Goal: Unclear: Browse casually

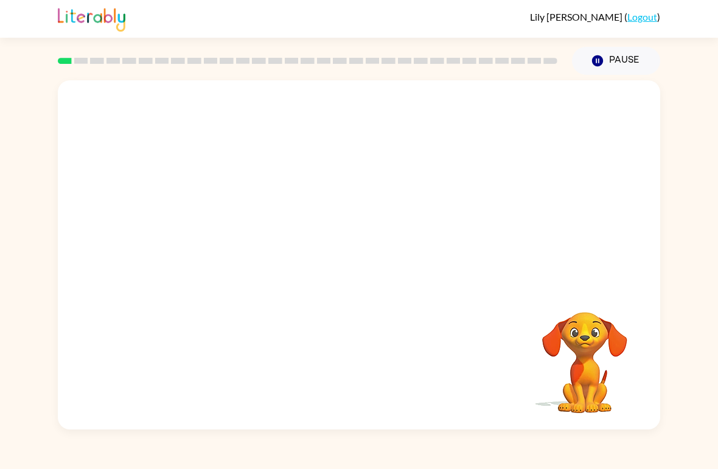
click at [130, 248] on div at bounding box center [359, 183] width 602 height 206
click at [288, 14] on div "[PERSON_NAME] ( Logout )" at bounding box center [359, 19] width 602 height 38
click at [350, 248] on button "button" at bounding box center [359, 261] width 78 height 44
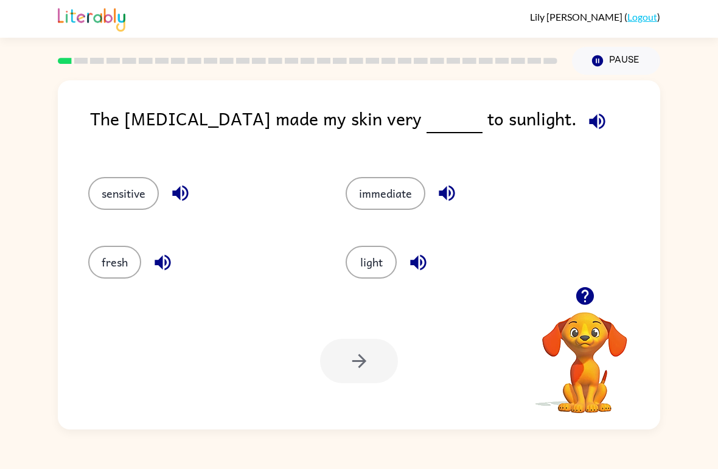
click at [140, 212] on div "sensitive" at bounding box center [193, 188] width 257 height 69
click at [131, 199] on button "sensitive" at bounding box center [123, 193] width 71 height 33
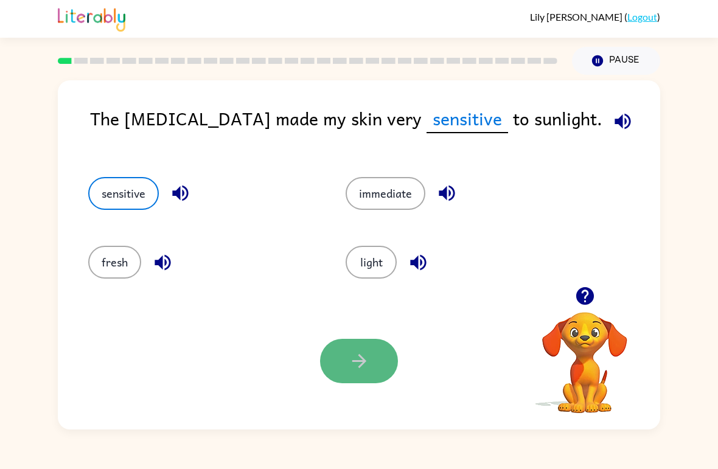
click at [371, 360] on button "button" at bounding box center [359, 361] width 78 height 44
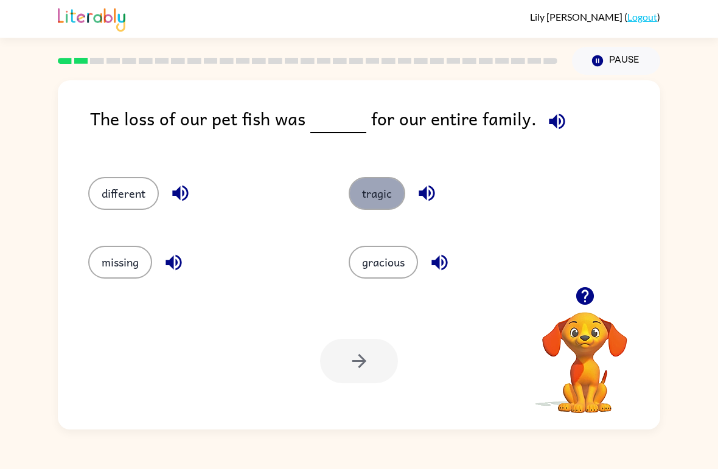
click at [392, 203] on button "tragic" at bounding box center [377, 193] width 57 height 33
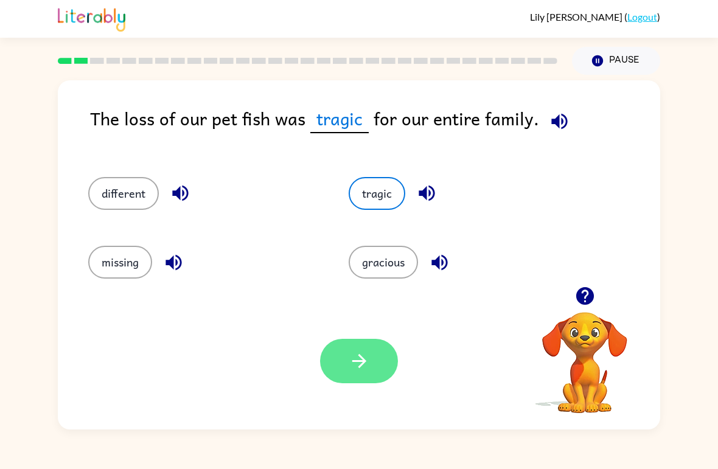
click at [370, 360] on button "button" at bounding box center [359, 361] width 78 height 44
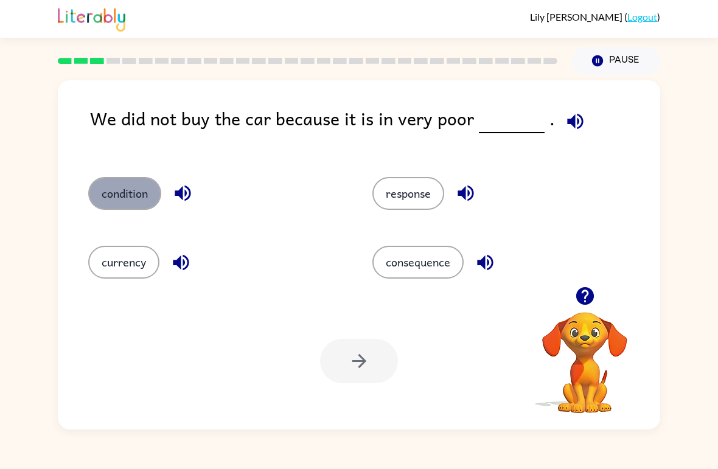
click at [119, 209] on button "condition" at bounding box center [124, 193] width 73 height 33
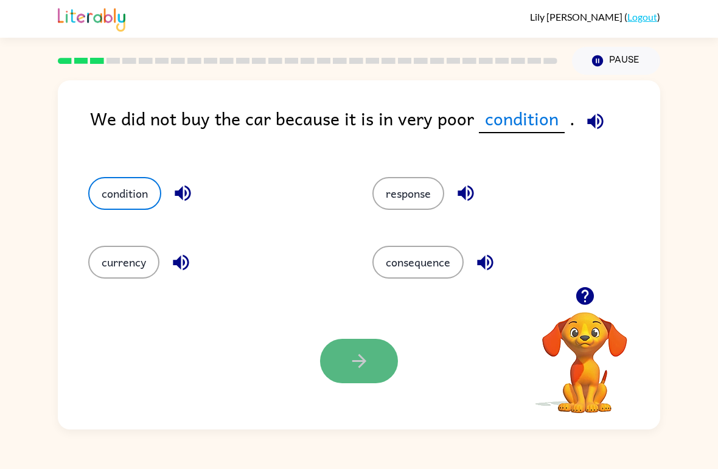
click at [381, 378] on button "button" at bounding box center [359, 361] width 78 height 44
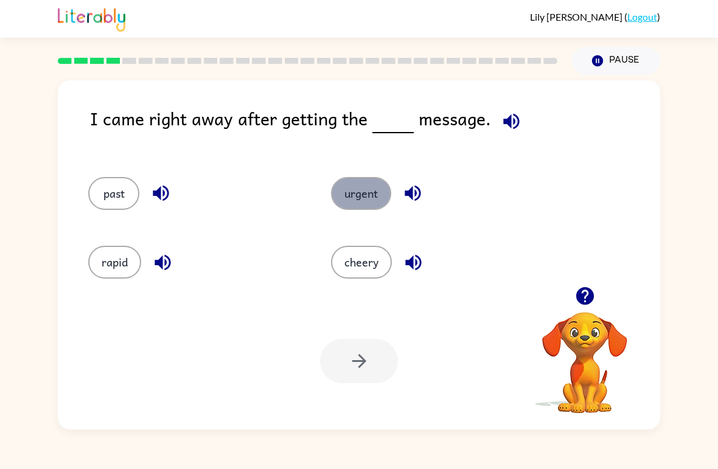
click at [372, 193] on button "urgent" at bounding box center [361, 193] width 60 height 33
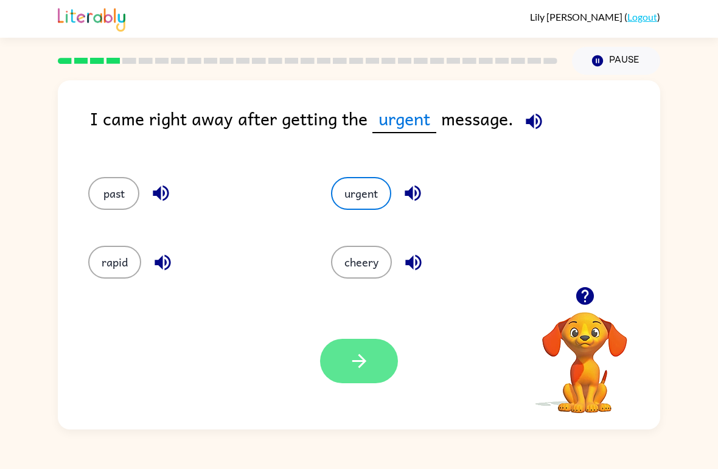
click at [358, 350] on button "button" at bounding box center [359, 361] width 78 height 44
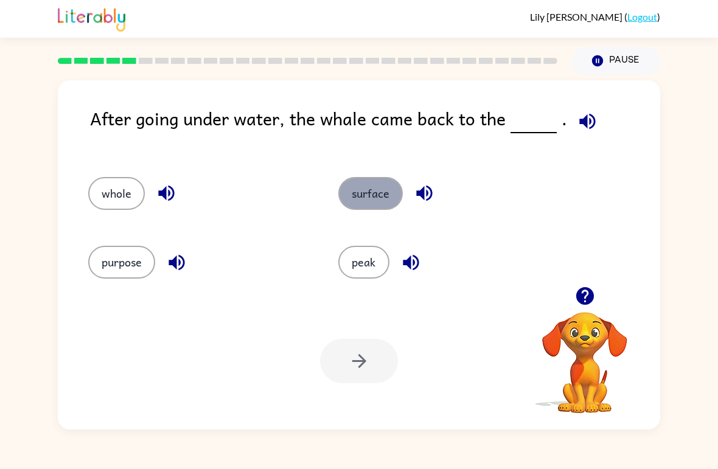
click at [361, 205] on button "surface" at bounding box center [370, 193] width 64 height 33
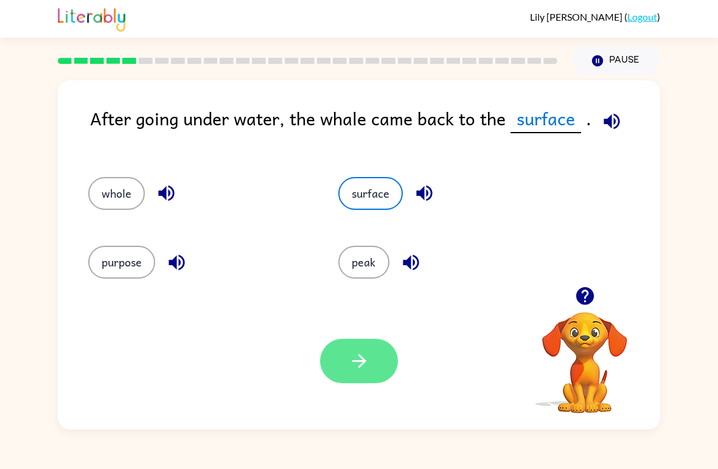
click at [362, 366] on icon "button" at bounding box center [359, 361] width 14 height 14
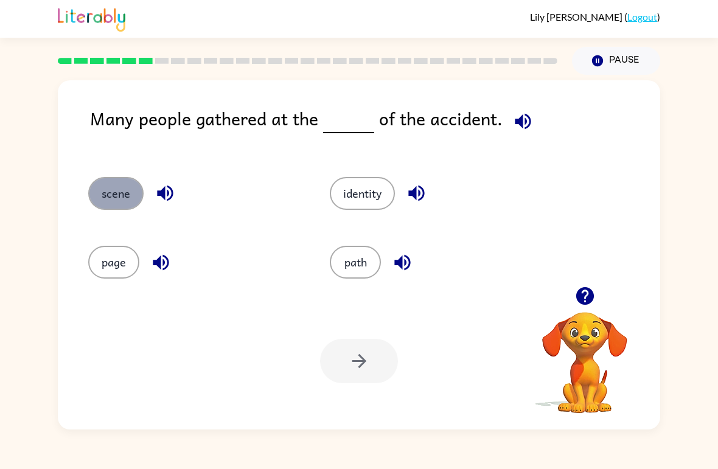
click at [106, 201] on button "scene" at bounding box center [115, 193] width 55 height 33
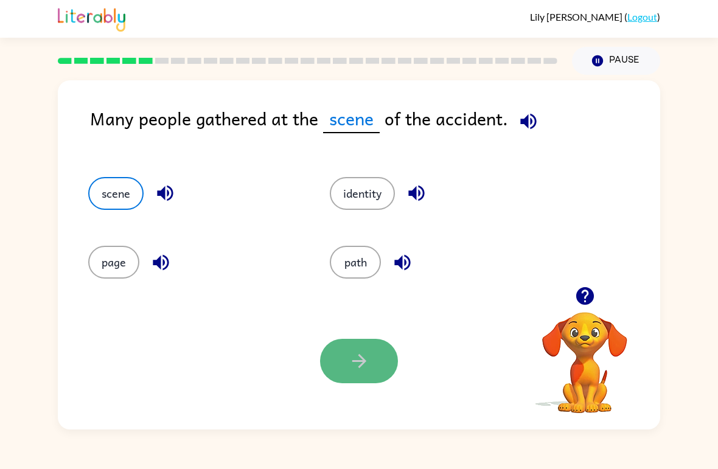
click at [394, 369] on button "button" at bounding box center [359, 361] width 78 height 44
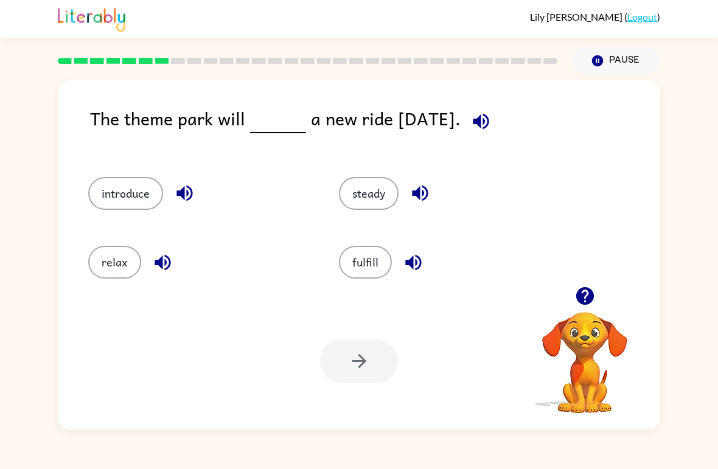
click at [147, 218] on div "introduce" at bounding box center [190, 188] width 251 height 69
click at [133, 207] on button "introduce" at bounding box center [125, 193] width 75 height 33
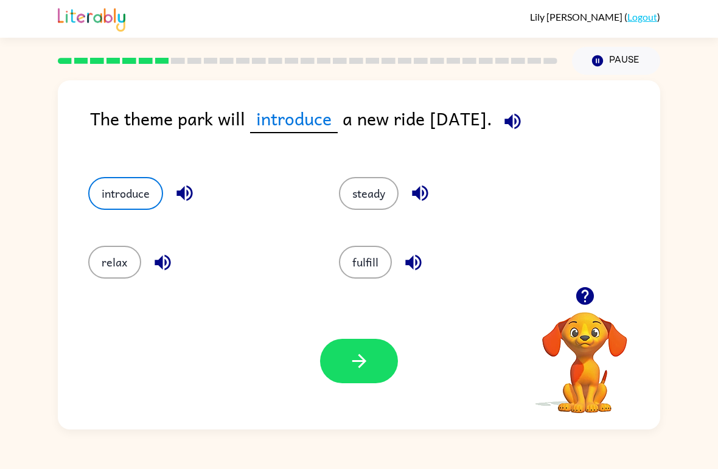
click at [387, 382] on div at bounding box center [359, 361] width 78 height 44
click at [376, 365] on button "button" at bounding box center [359, 361] width 78 height 44
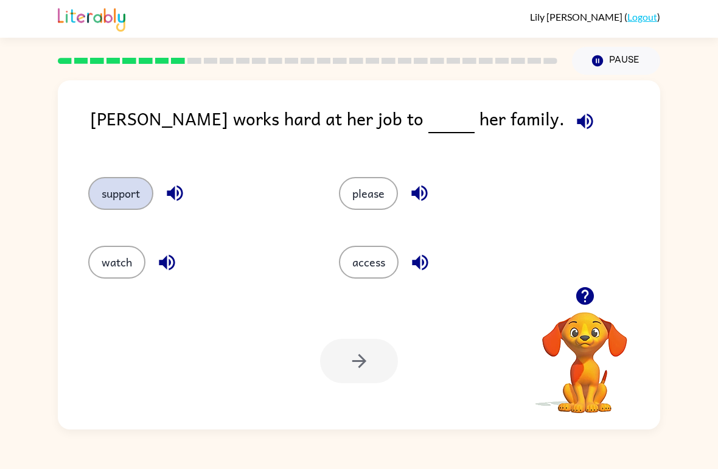
click at [106, 196] on button "support" at bounding box center [120, 193] width 65 height 33
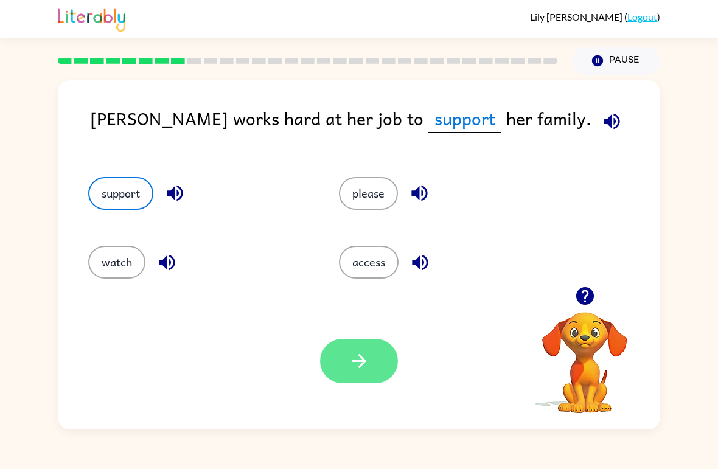
click at [366, 364] on icon "button" at bounding box center [359, 360] width 21 height 21
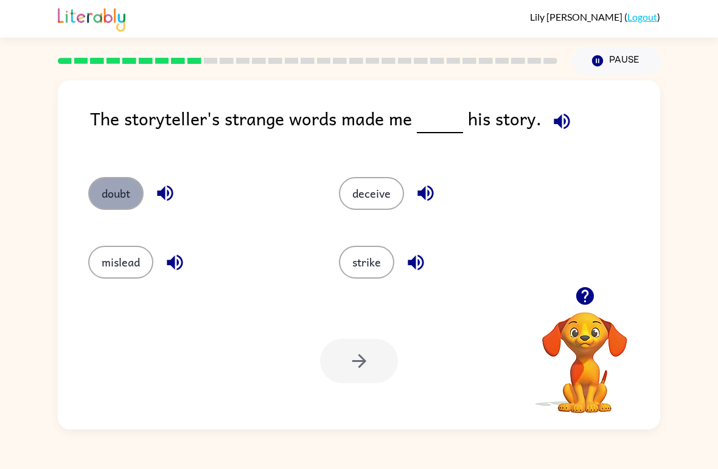
click at [129, 186] on button "doubt" at bounding box center [115, 193] width 55 height 33
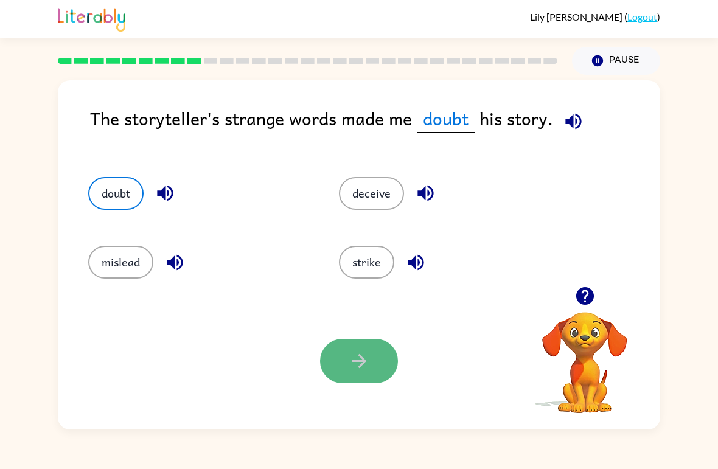
click at [338, 357] on button "button" at bounding box center [359, 361] width 78 height 44
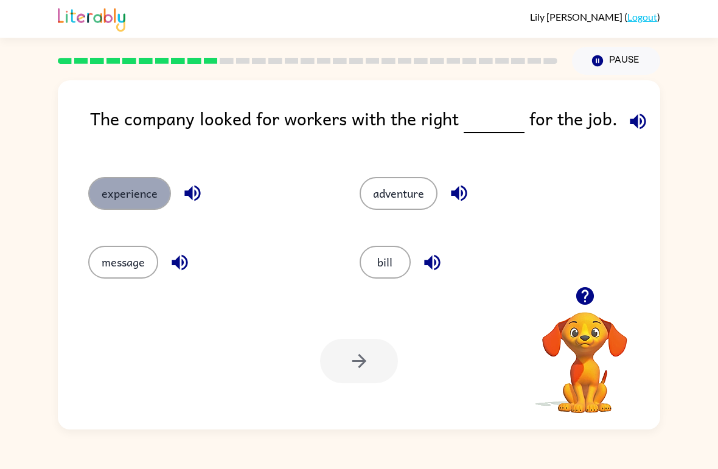
click at [123, 200] on button "experience" at bounding box center [129, 193] width 83 height 33
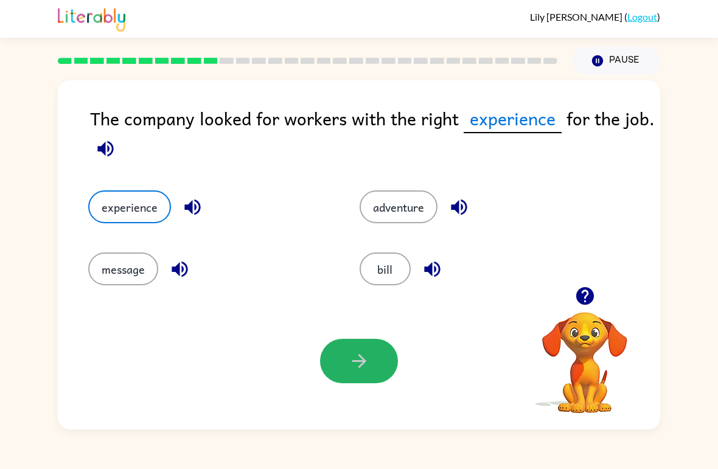
click at [346, 370] on button "button" at bounding box center [359, 361] width 78 height 44
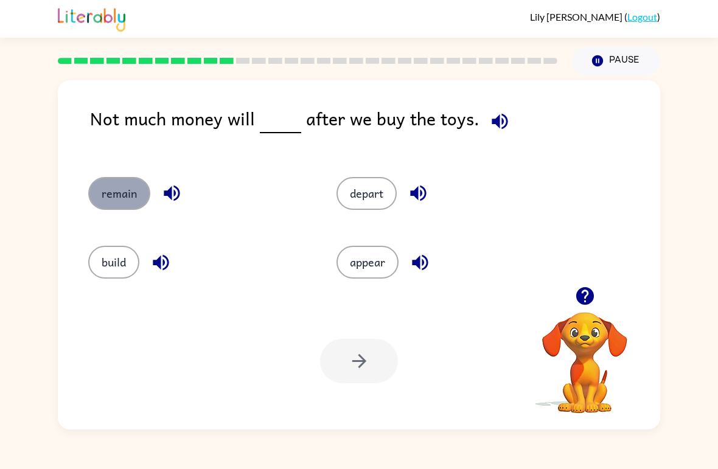
click at [105, 195] on button "remain" at bounding box center [119, 193] width 62 height 33
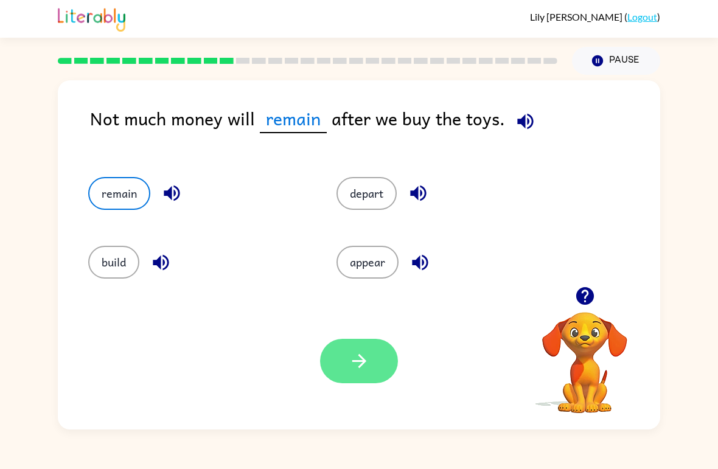
click at [336, 378] on button "button" at bounding box center [359, 361] width 78 height 44
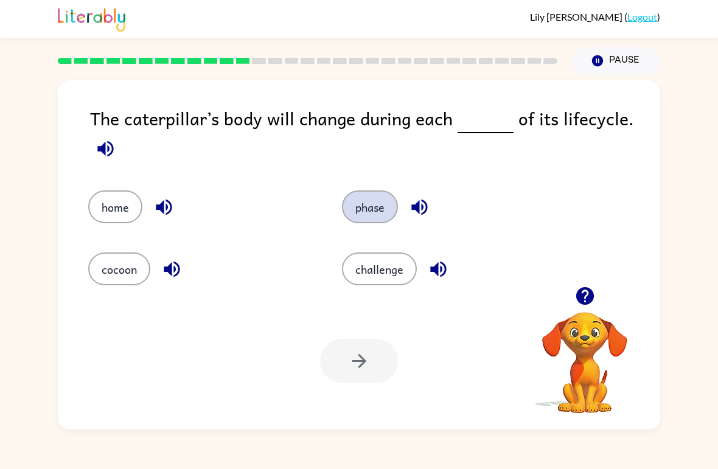
click at [380, 193] on button "phase" at bounding box center [370, 206] width 56 height 33
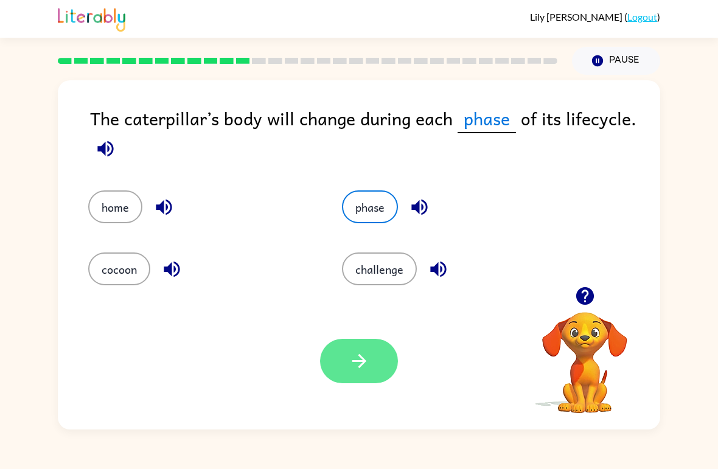
click at [349, 370] on icon "button" at bounding box center [359, 360] width 21 height 21
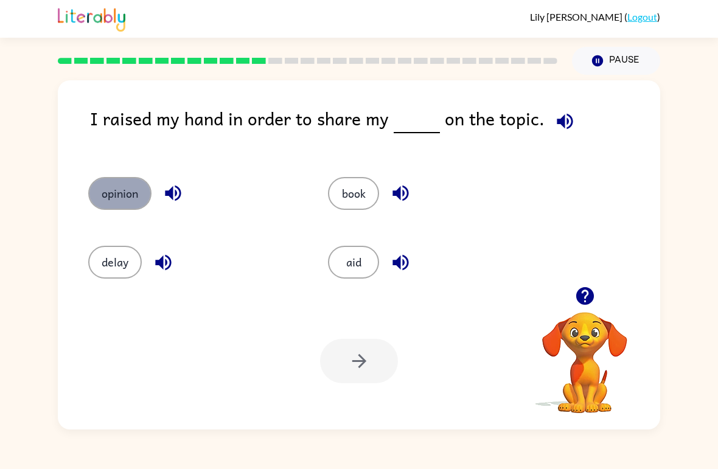
click at [91, 198] on button "opinion" at bounding box center [119, 193] width 63 height 33
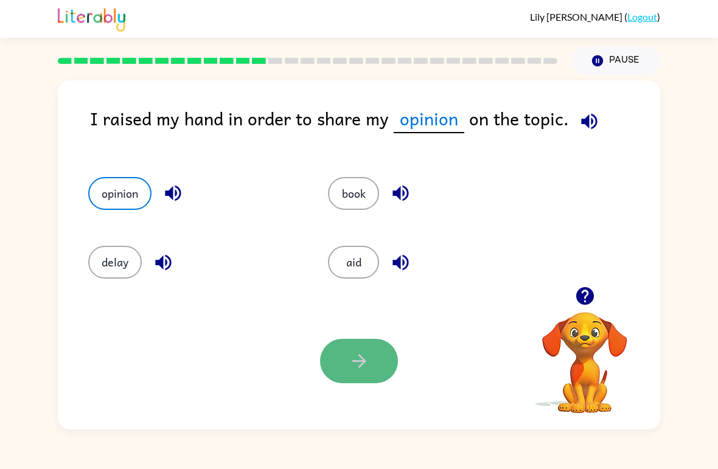
click at [336, 358] on button "button" at bounding box center [359, 361] width 78 height 44
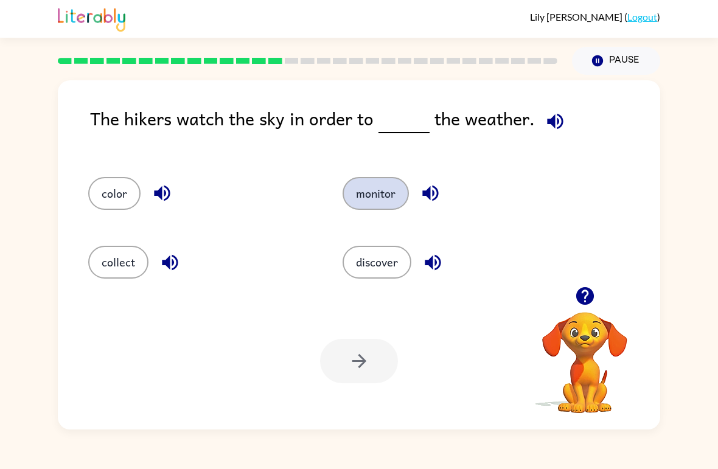
click at [386, 192] on button "monitor" at bounding box center [376, 193] width 66 height 33
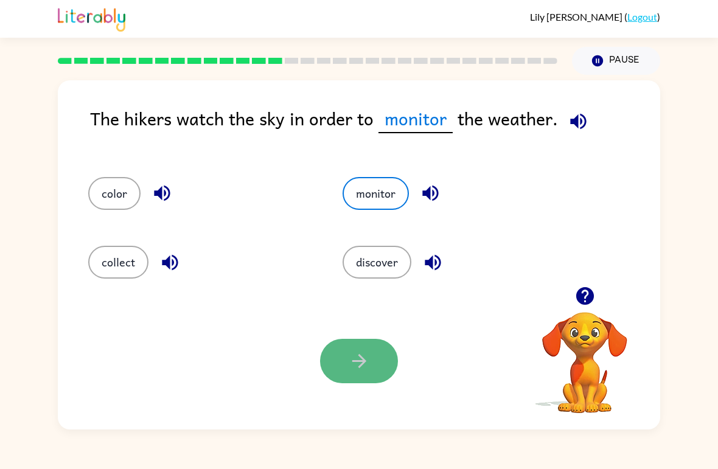
click at [364, 355] on icon "button" at bounding box center [359, 360] width 21 height 21
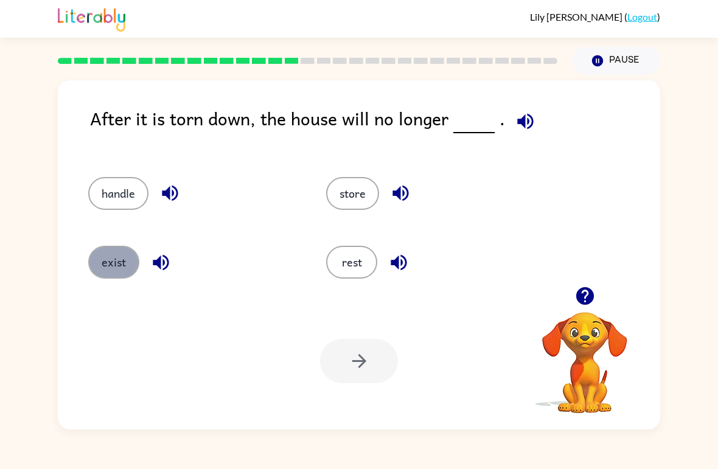
click at [133, 263] on button "exist" at bounding box center [113, 262] width 51 height 33
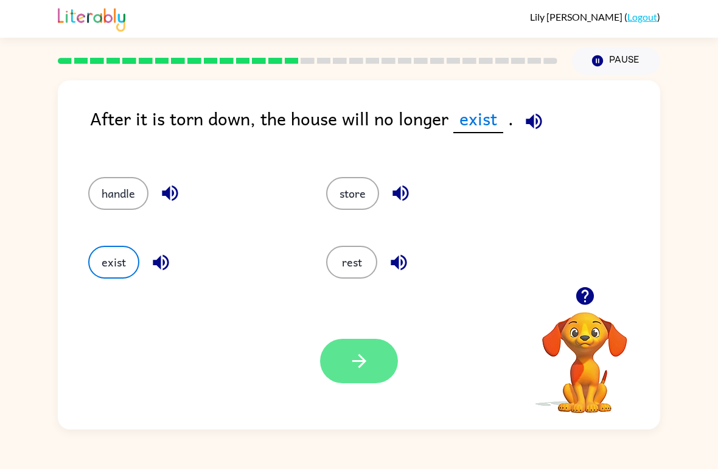
click at [337, 366] on button "button" at bounding box center [359, 361] width 78 height 44
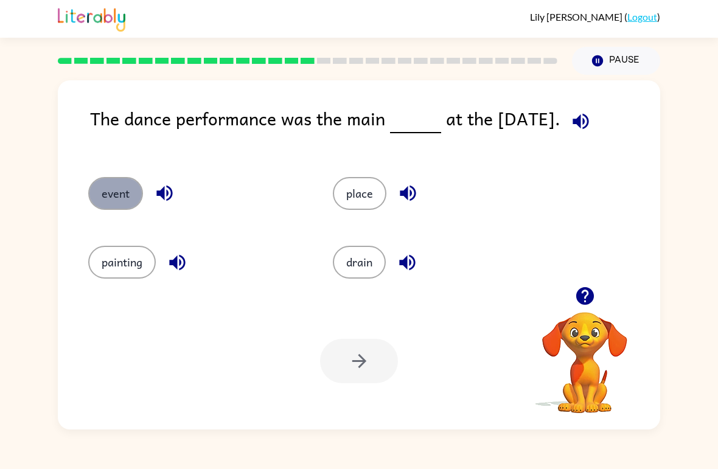
click at [127, 204] on button "event" at bounding box center [115, 193] width 55 height 33
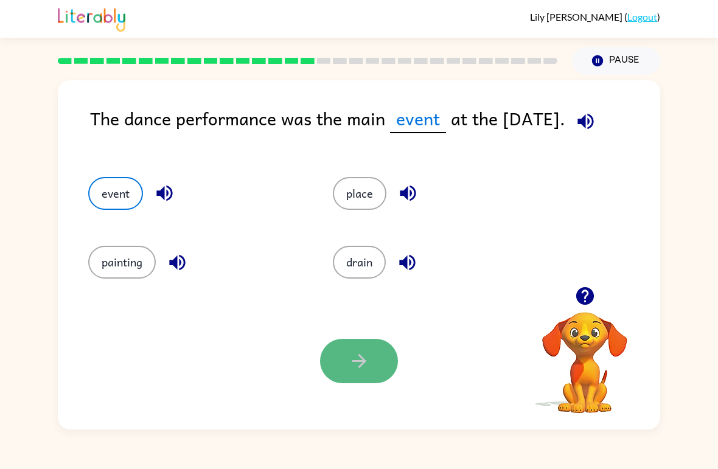
click at [352, 369] on icon "button" at bounding box center [359, 360] width 21 height 21
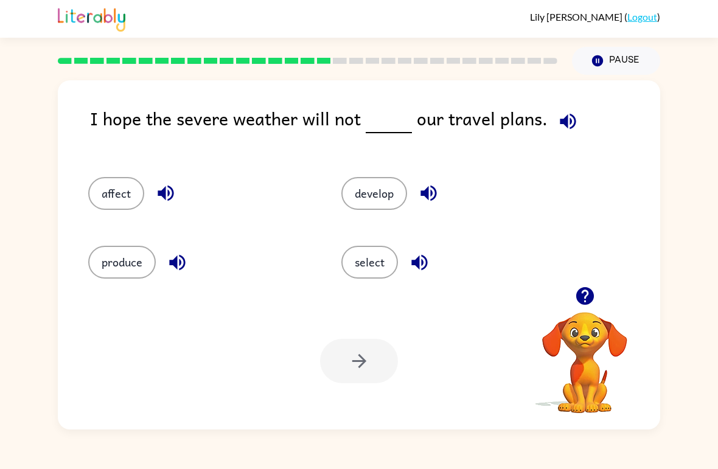
click at [159, 218] on div "affect" at bounding box center [191, 188] width 253 height 69
click at [134, 197] on button "affect" at bounding box center [116, 193] width 56 height 33
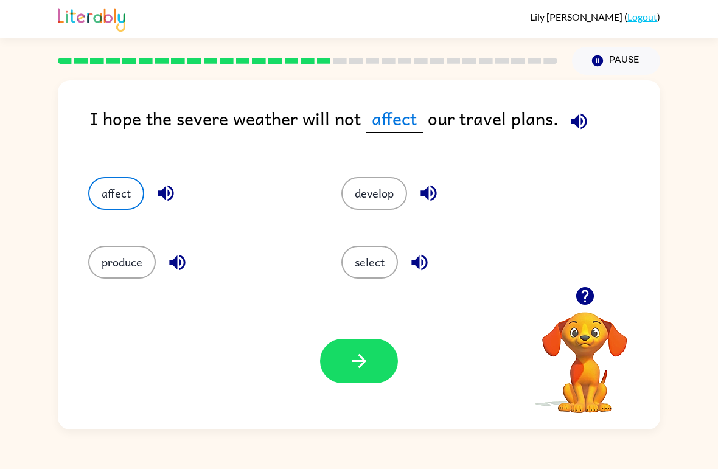
click at [358, 386] on div "Your browser must support playing .mp4 files to use Literably. Please try using…" at bounding box center [359, 361] width 602 height 137
click at [355, 368] on icon "button" at bounding box center [359, 360] width 21 height 21
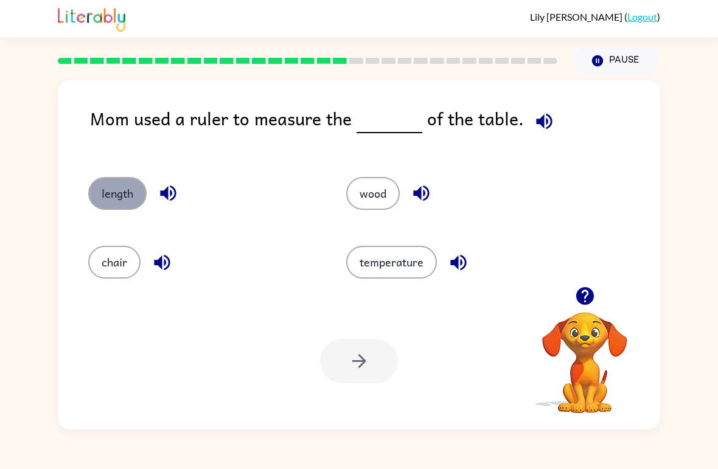
click at [135, 206] on button "length" at bounding box center [117, 193] width 58 height 33
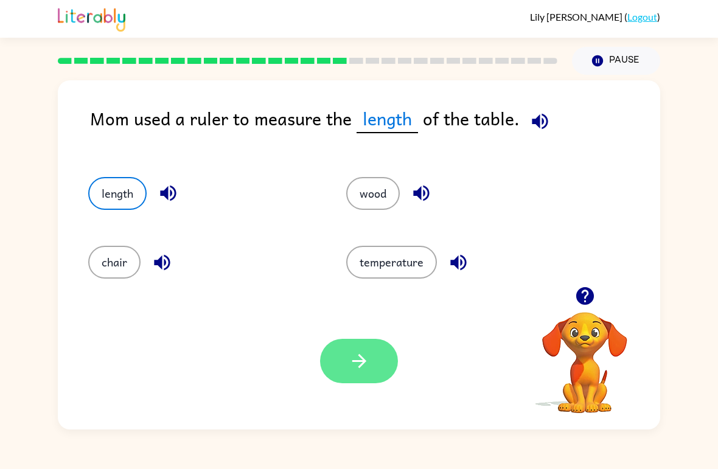
click at [341, 367] on button "button" at bounding box center [359, 361] width 78 height 44
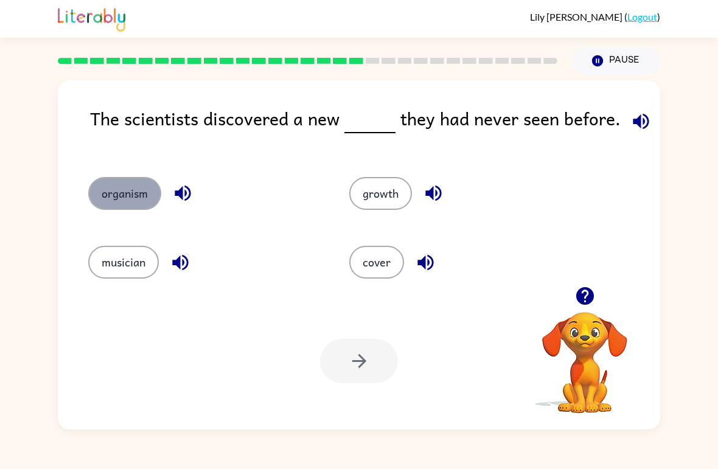
click at [142, 201] on button "organism" at bounding box center [124, 193] width 73 height 33
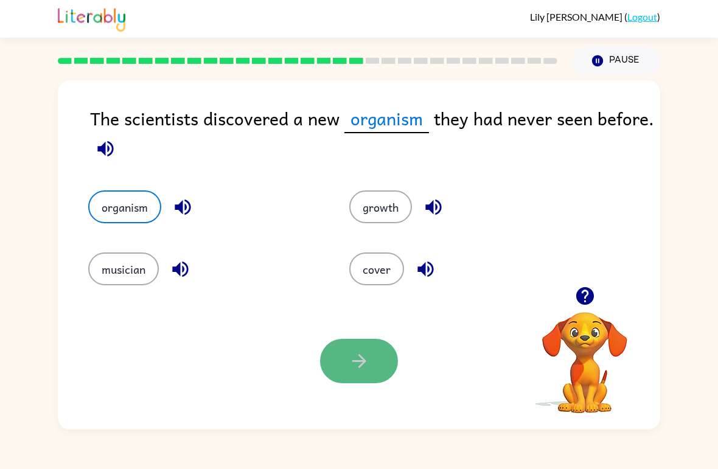
click at [366, 370] on icon "button" at bounding box center [359, 360] width 21 height 21
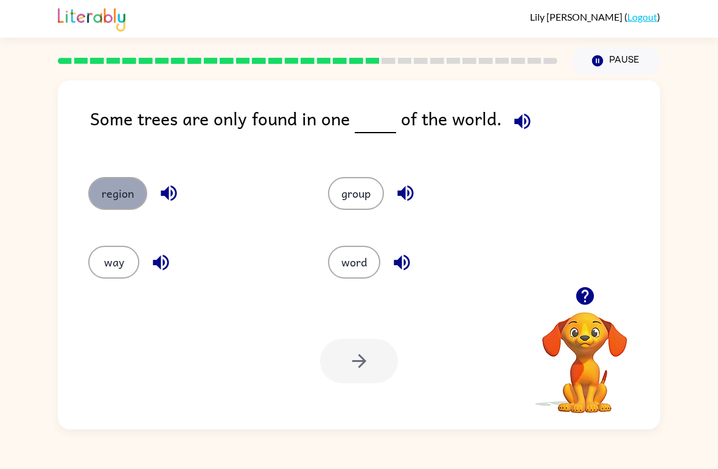
click at [137, 204] on button "region" at bounding box center [117, 193] width 59 height 33
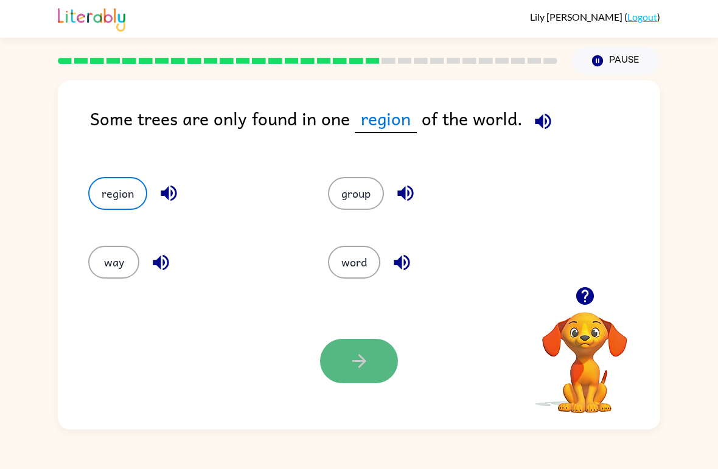
click at [336, 380] on button "button" at bounding box center [359, 361] width 78 height 44
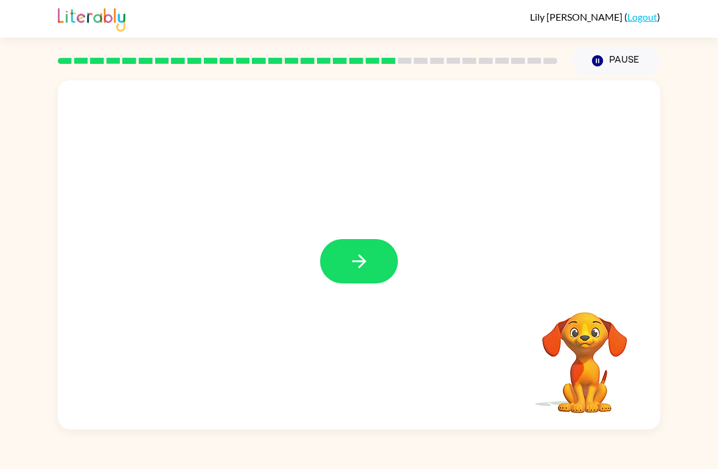
click at [347, 268] on button "button" at bounding box center [359, 261] width 78 height 44
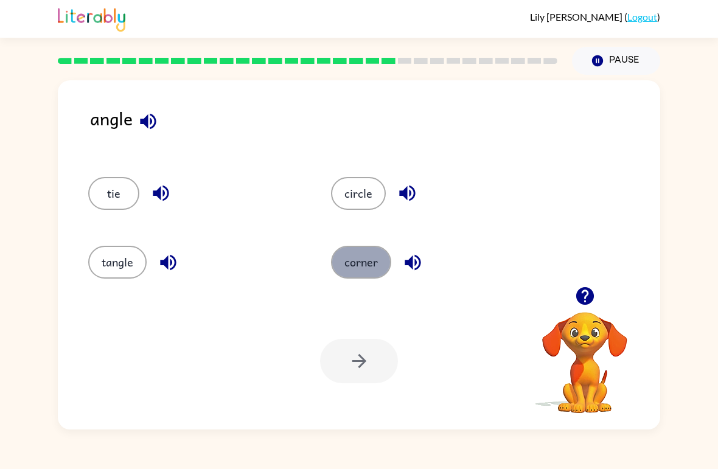
click at [366, 267] on button "corner" at bounding box center [361, 262] width 60 height 33
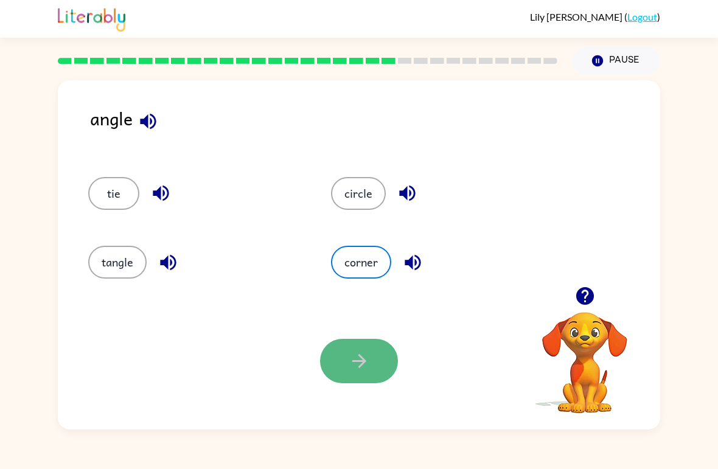
click at [368, 380] on button "button" at bounding box center [359, 361] width 78 height 44
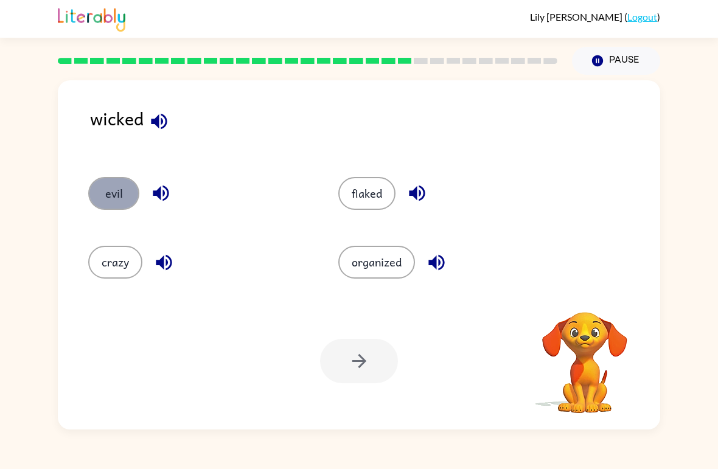
click at [119, 203] on button "evil" at bounding box center [113, 193] width 51 height 33
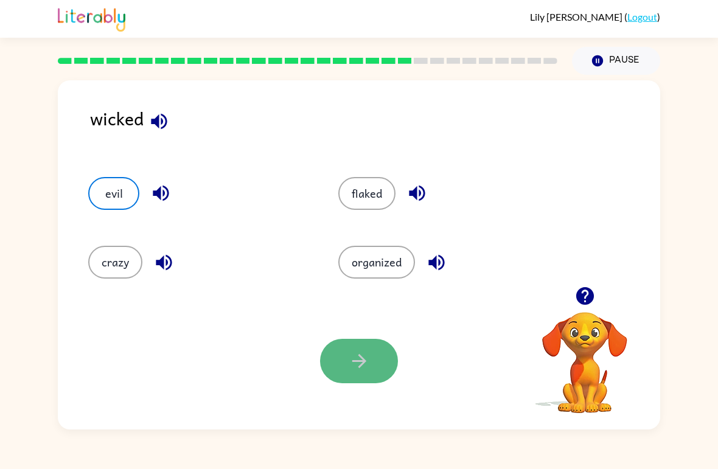
click at [338, 362] on button "button" at bounding box center [359, 361] width 78 height 44
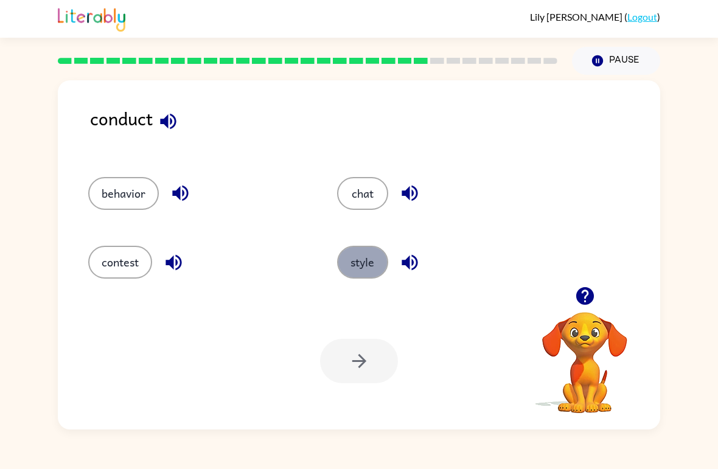
click at [373, 268] on button "style" at bounding box center [362, 262] width 51 height 33
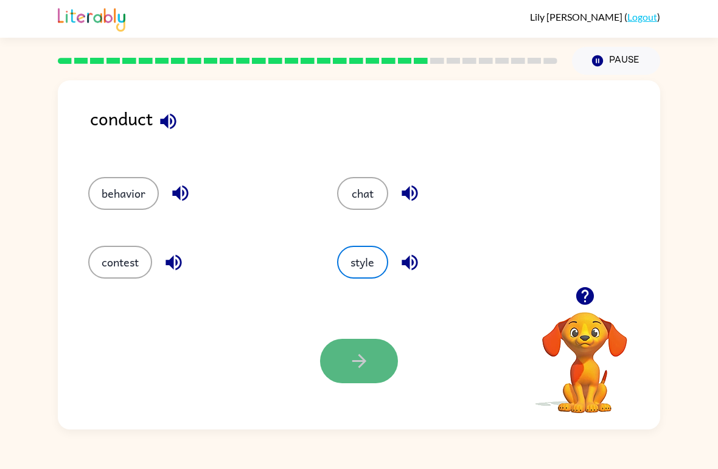
click at [373, 352] on button "button" at bounding box center [359, 361] width 78 height 44
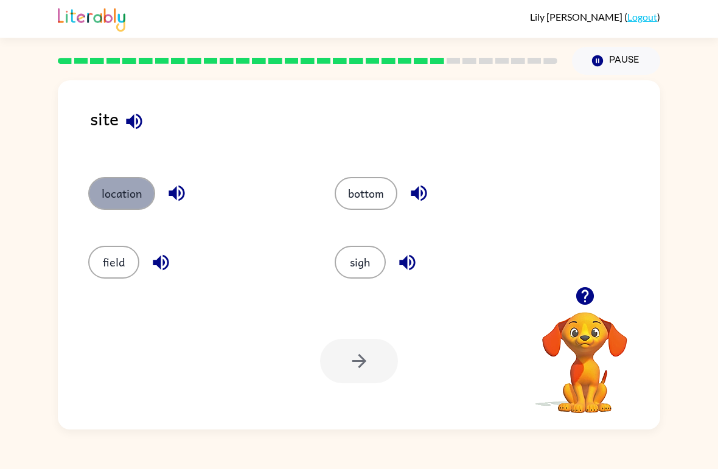
click at [133, 189] on button "location" at bounding box center [121, 193] width 67 height 33
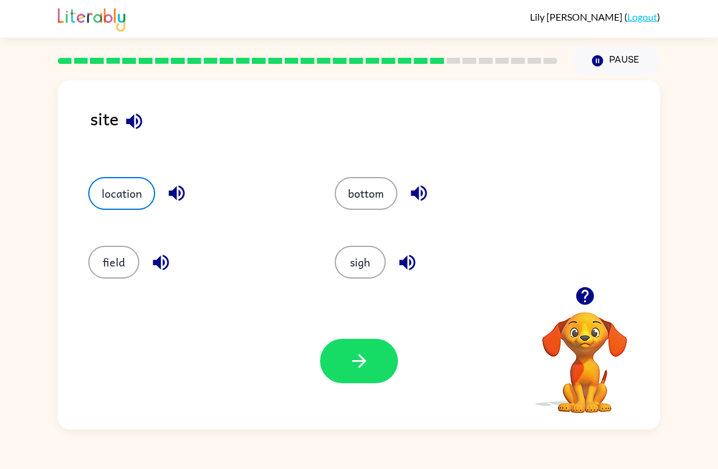
click at [356, 386] on div "Your browser must support playing .mp4 files to use Literably. Please try using…" at bounding box center [359, 361] width 602 height 137
click at [352, 376] on button "button" at bounding box center [359, 361] width 78 height 44
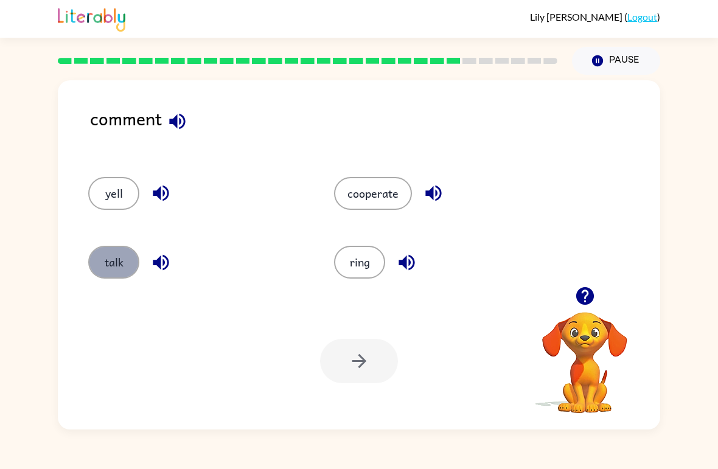
click at [129, 258] on button "talk" at bounding box center [113, 262] width 51 height 33
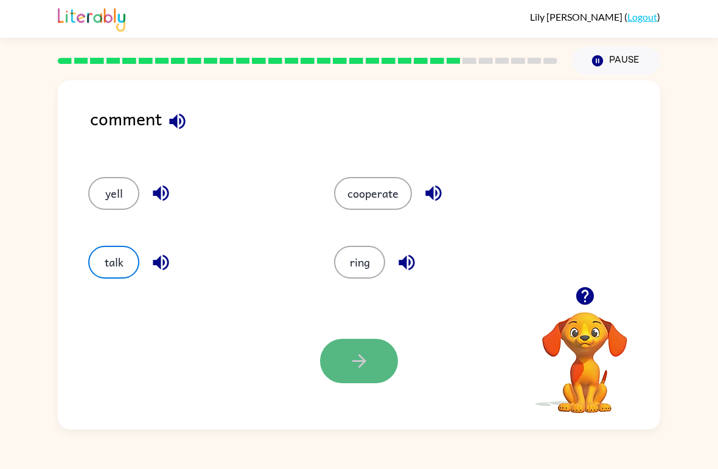
click at [346, 368] on button "button" at bounding box center [359, 361] width 78 height 44
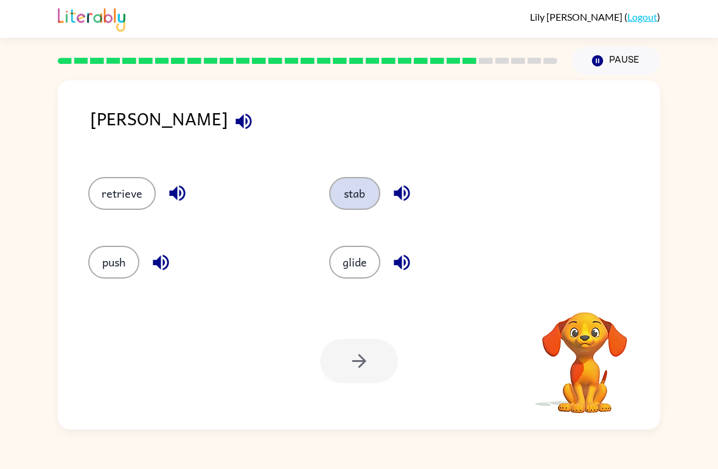
click at [346, 191] on button "stab" at bounding box center [354, 193] width 51 height 33
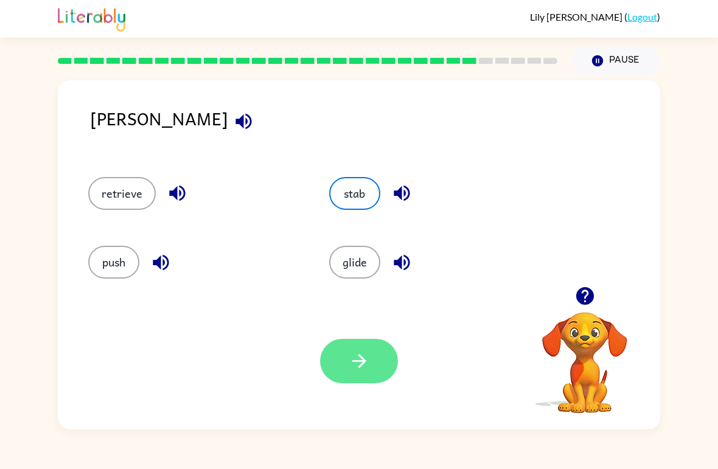
click at [357, 367] on icon "button" at bounding box center [359, 360] width 21 height 21
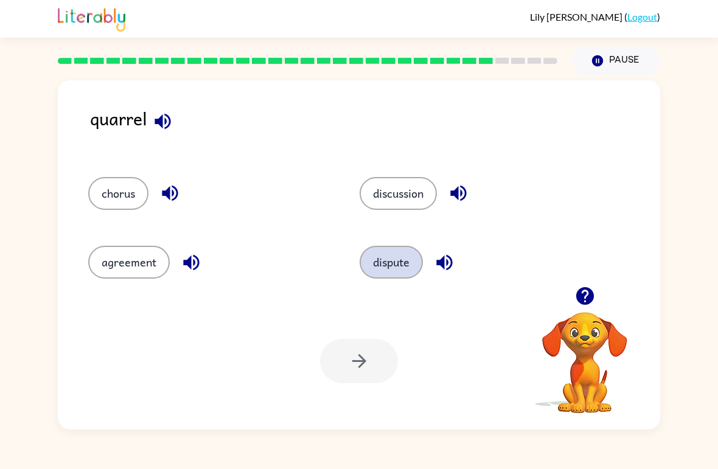
click at [401, 273] on button "dispute" at bounding box center [391, 262] width 63 height 33
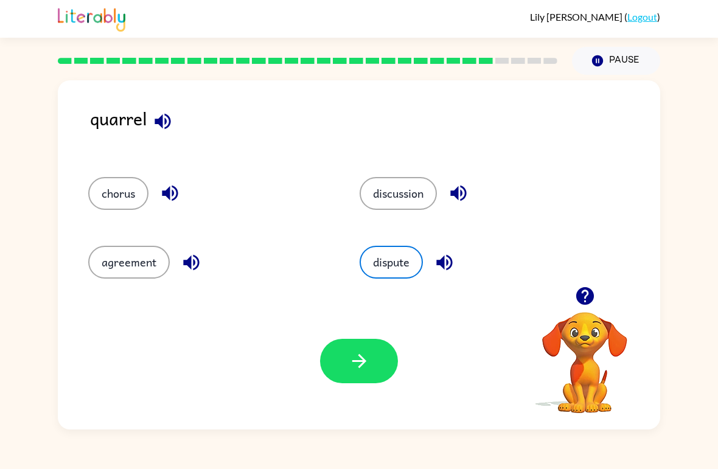
click at [359, 384] on div "Your browser must support playing .mp4 files to use Literably. Please try using…" at bounding box center [359, 361] width 602 height 137
click at [357, 378] on button "button" at bounding box center [359, 361] width 78 height 44
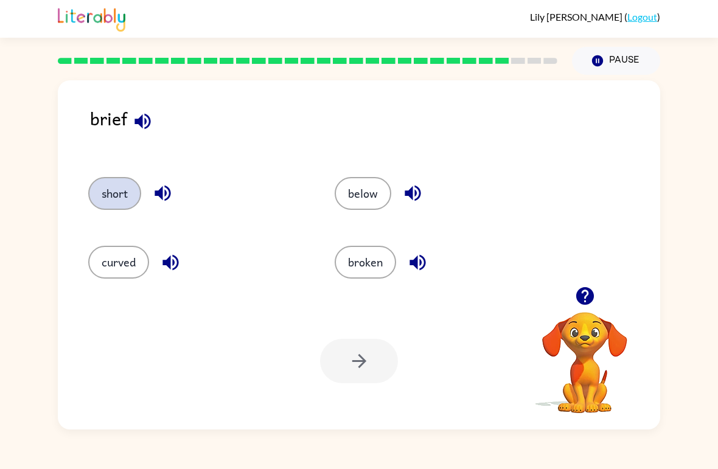
click at [110, 199] on button "short" at bounding box center [114, 193] width 53 height 33
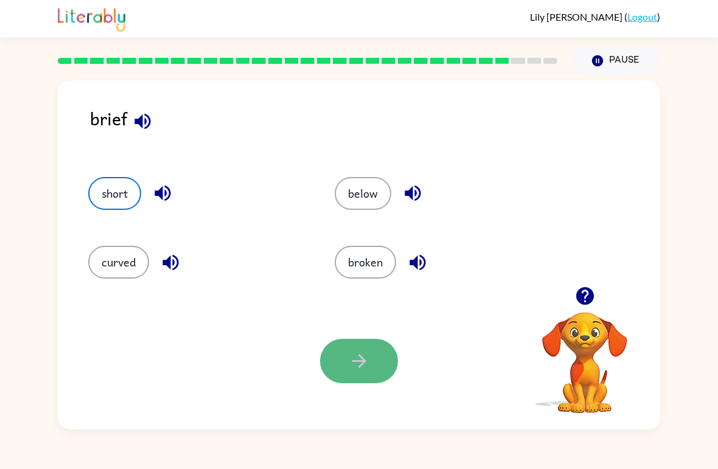
click at [355, 372] on button "button" at bounding box center [359, 361] width 78 height 44
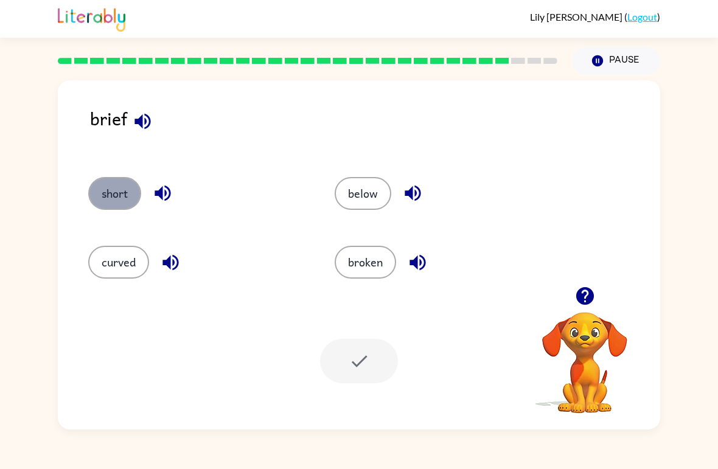
click at [119, 206] on button "short" at bounding box center [114, 193] width 53 height 33
click at [358, 263] on button "broken" at bounding box center [365, 262] width 61 height 33
click at [120, 199] on button "short" at bounding box center [114, 193] width 53 height 33
click at [341, 357] on div at bounding box center [359, 361] width 78 height 44
click at [105, 269] on button "curved" at bounding box center [118, 262] width 61 height 33
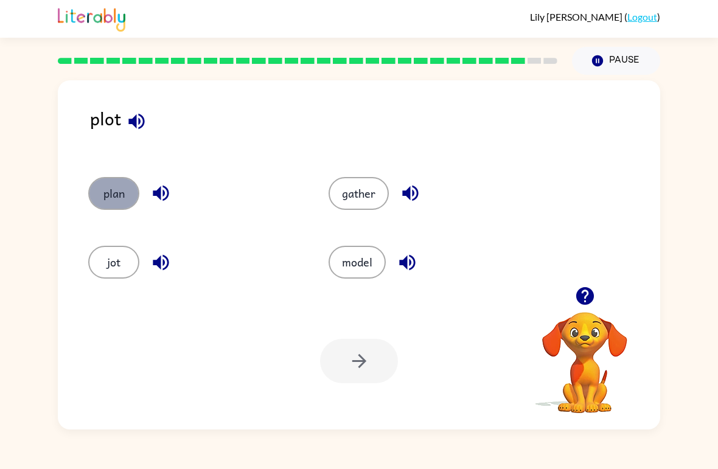
click at [124, 199] on button "plan" at bounding box center [113, 193] width 51 height 33
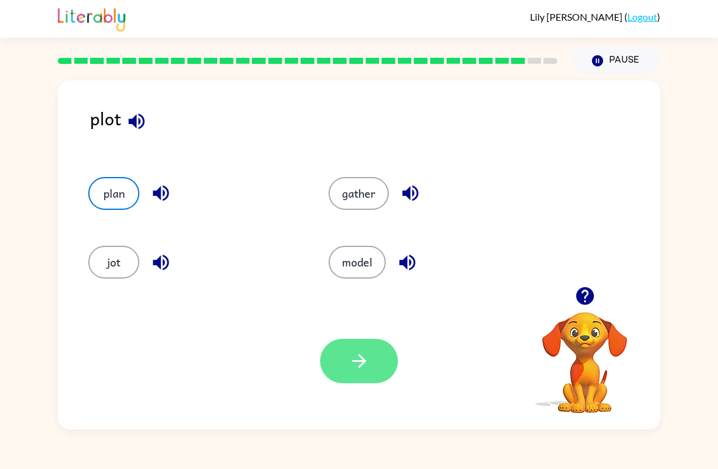
click at [344, 367] on button "button" at bounding box center [359, 361] width 78 height 44
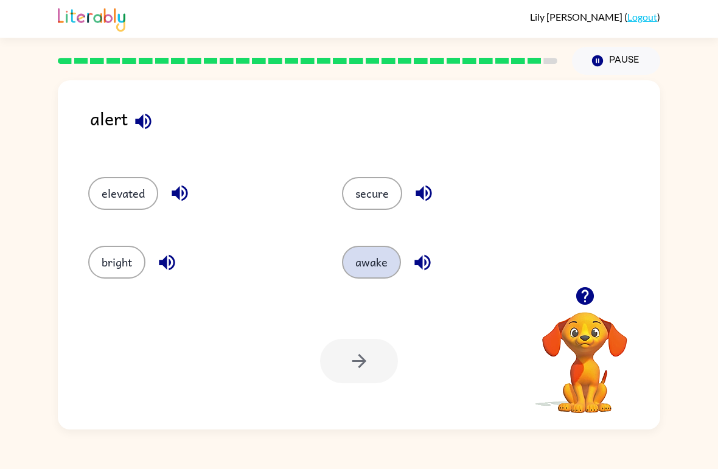
click at [382, 268] on button "awake" at bounding box center [371, 262] width 59 height 33
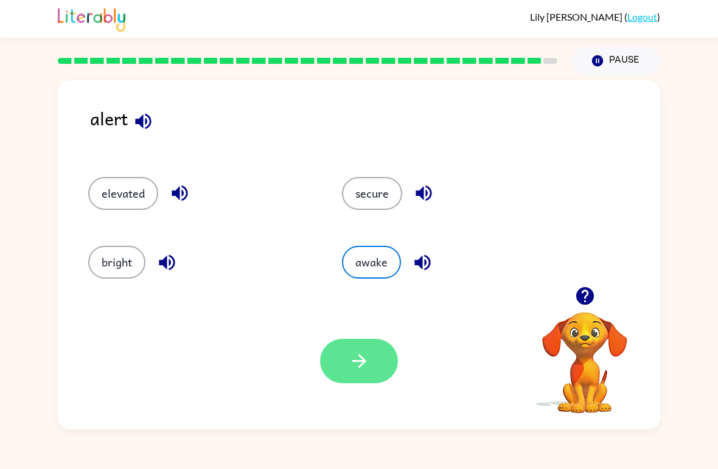
click at [378, 353] on button "button" at bounding box center [359, 361] width 78 height 44
